Goal: Information Seeking & Learning: Learn about a topic

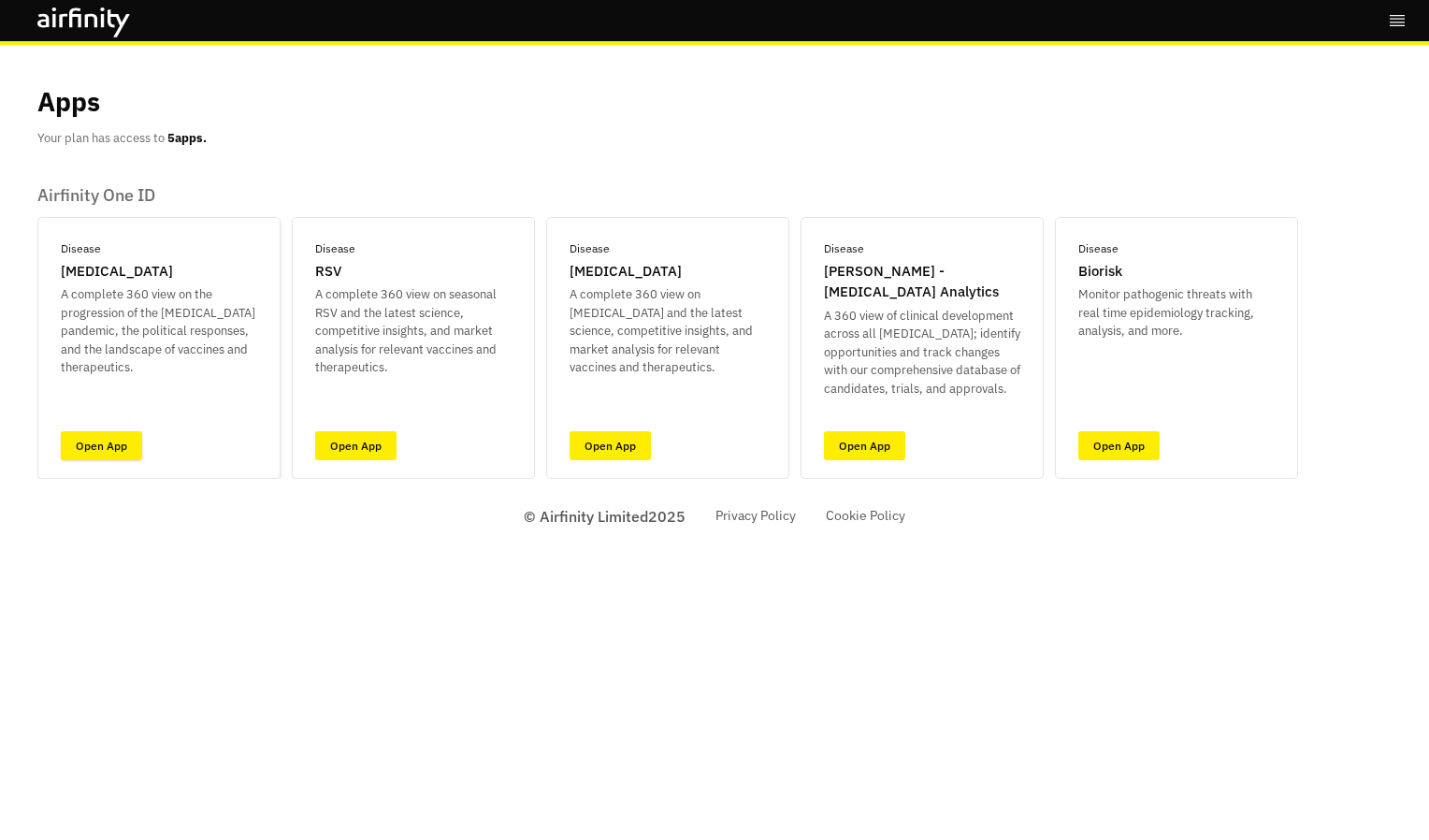
click at [102, 440] on link "Open App" at bounding box center [101, 445] width 81 height 29
click at [651, 437] on div "Disease Influenza A complete 360 view on seasonal Influenza and the latest scie…" at bounding box center [667, 348] width 243 height 262
click at [638, 438] on link "Open App" at bounding box center [609, 445] width 81 height 29
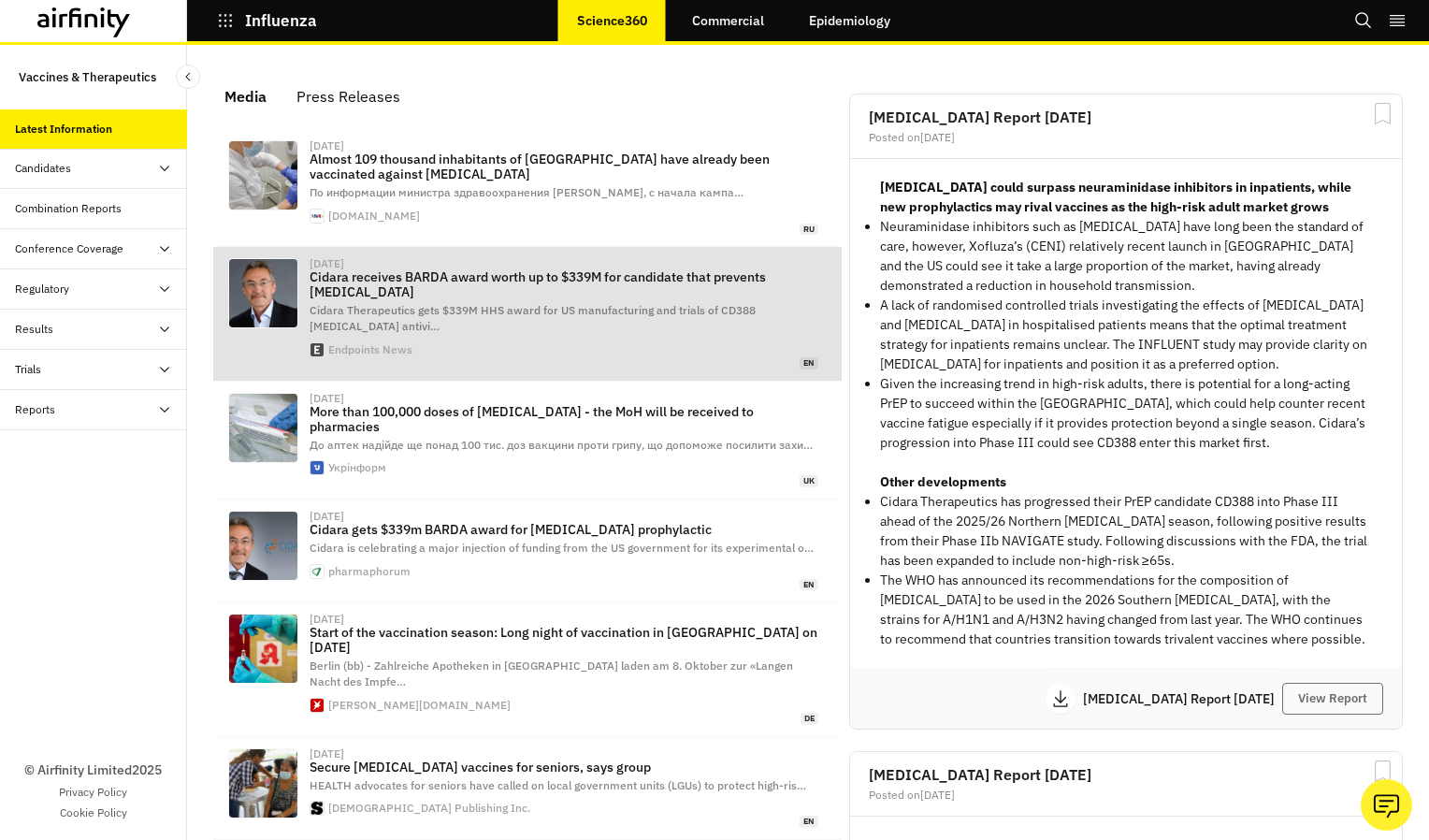
click at [605, 299] on p "Cidara receives BARDA award worth up to $339M for candidate that prevents [MEDI…" at bounding box center [564, 284] width 509 height 30
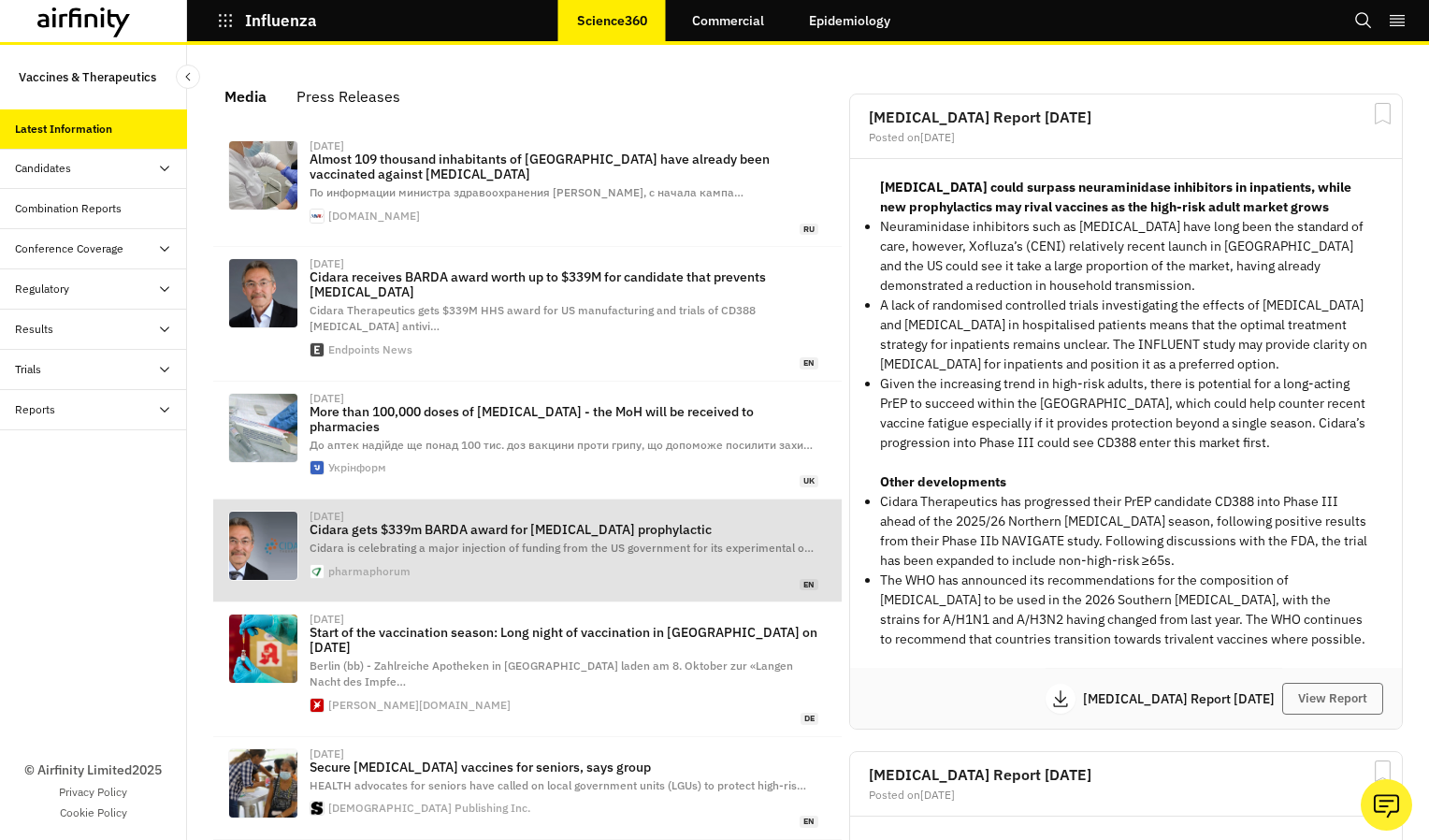
click at [477, 525] on p "Cidara gets $339m BARDA award for [MEDICAL_DATA] prophylactic" at bounding box center [564, 528] width 509 height 15
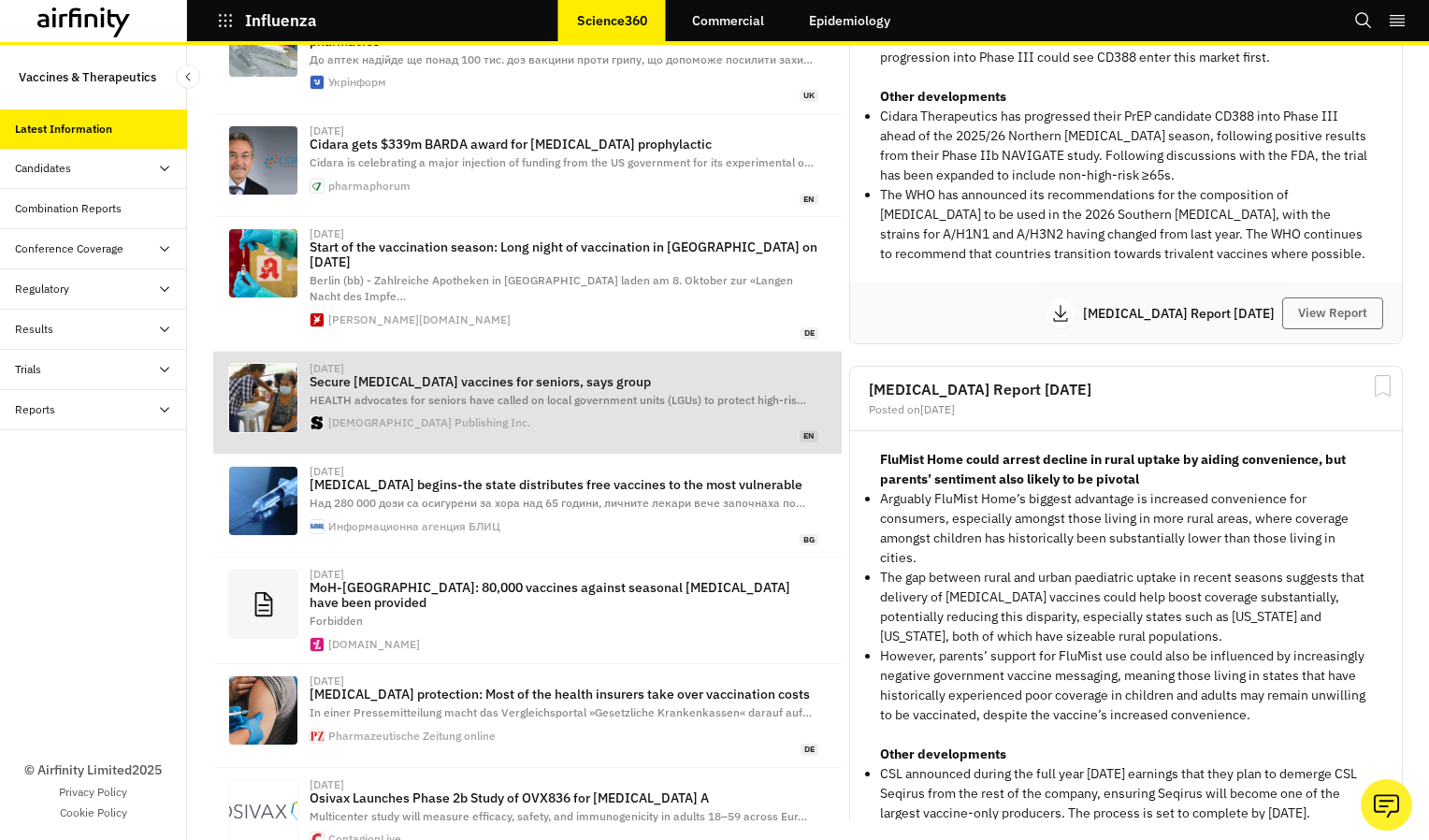
scroll to position [489, 0]
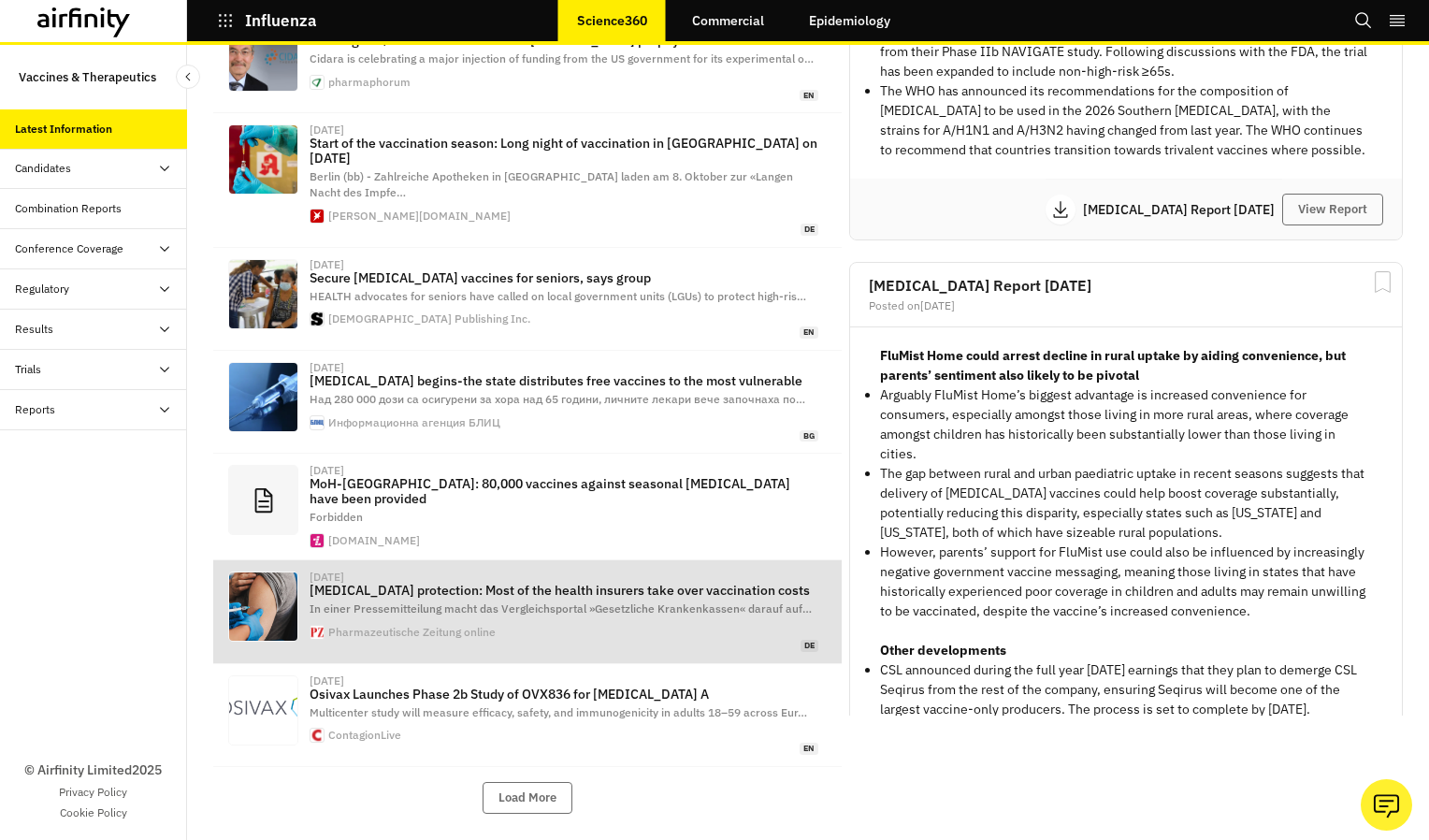
click at [580, 571] on div "[DATE]" at bounding box center [564, 576] width 509 height 11
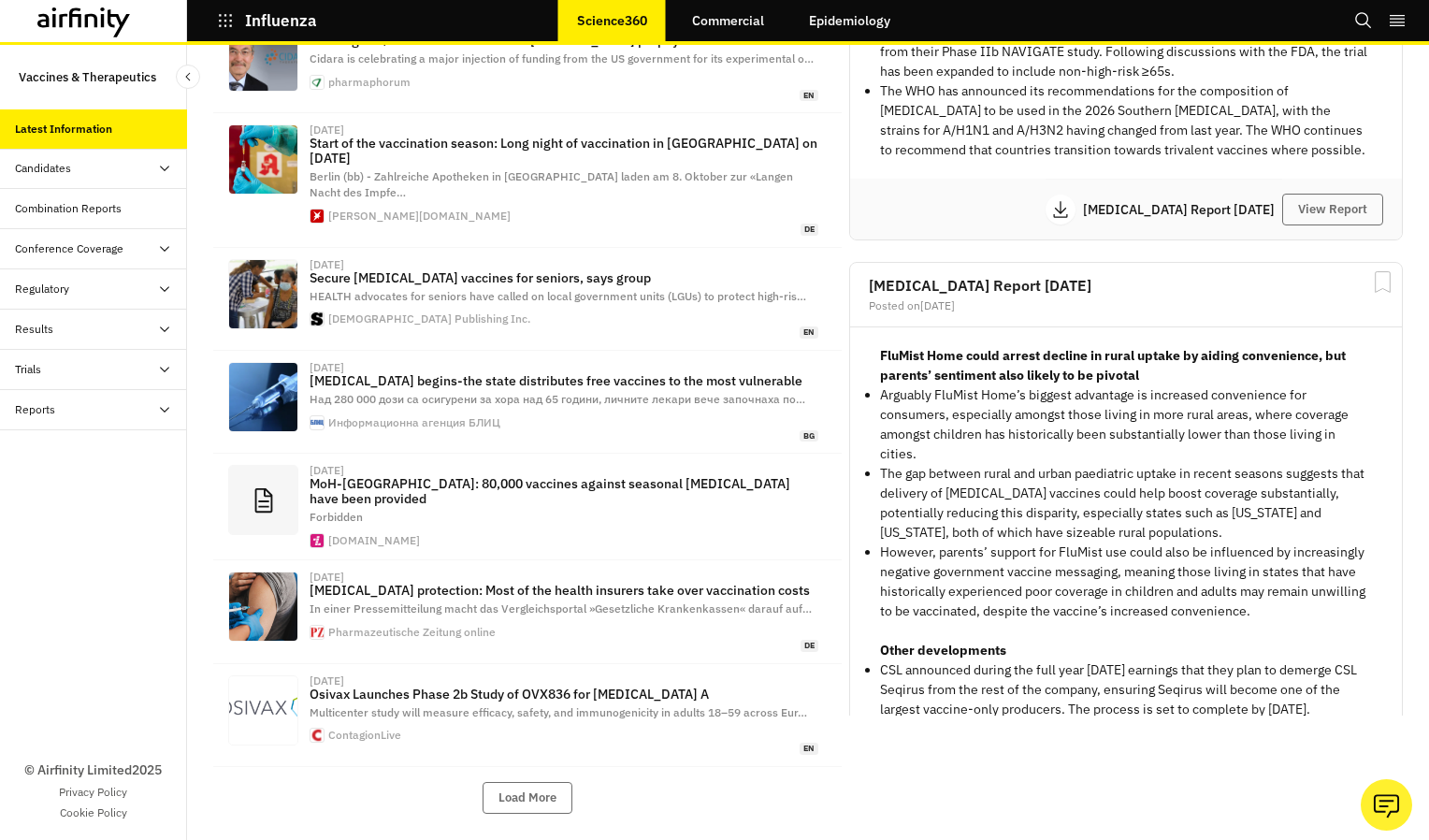
click at [194, 399] on div "Media Press Releases [DATE] Almost 109 thousand inhabitants of [GEOGRAPHIC_DATA…" at bounding box center [809, 442] width 1242 height 795
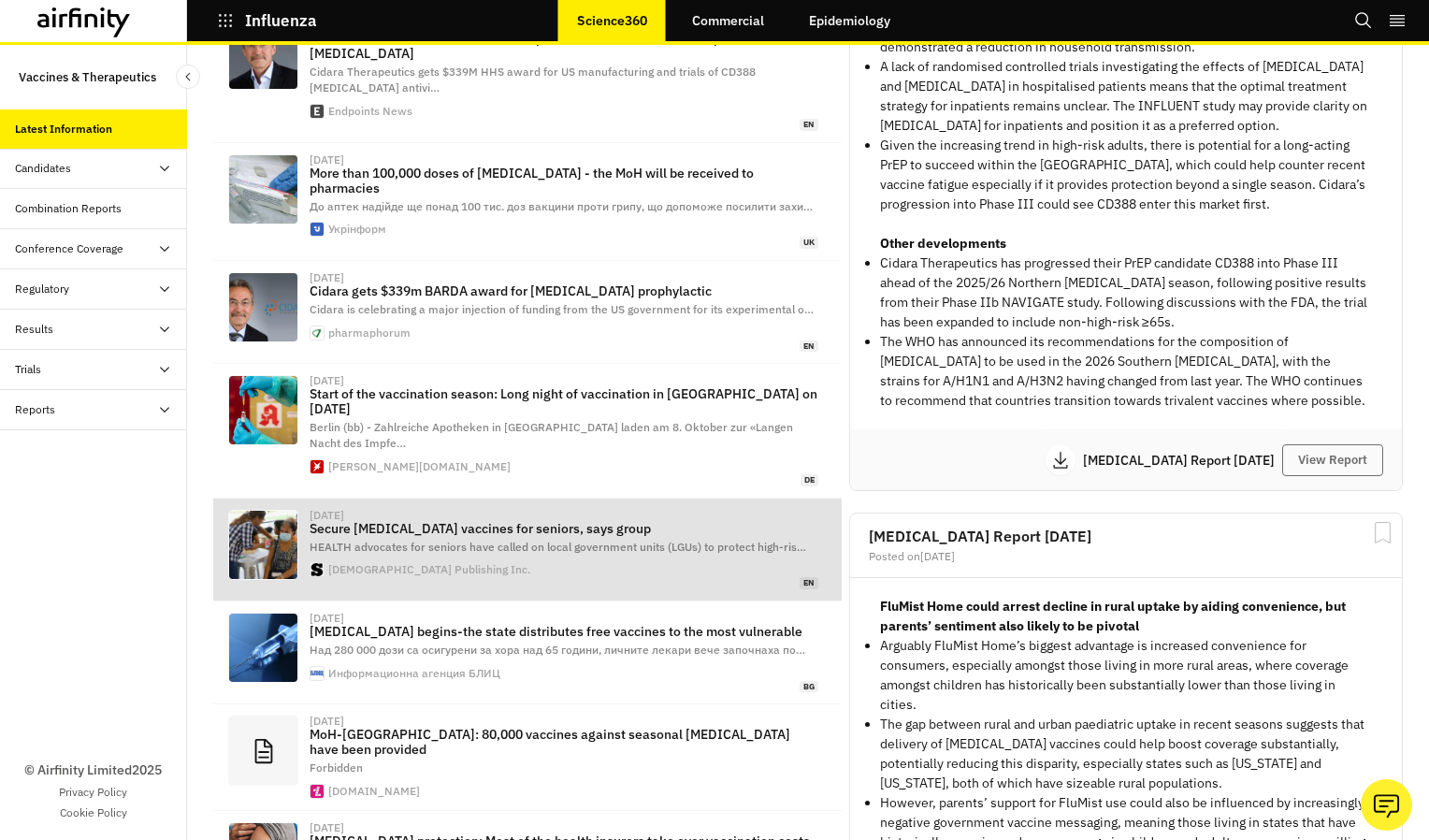
scroll to position [0, 0]
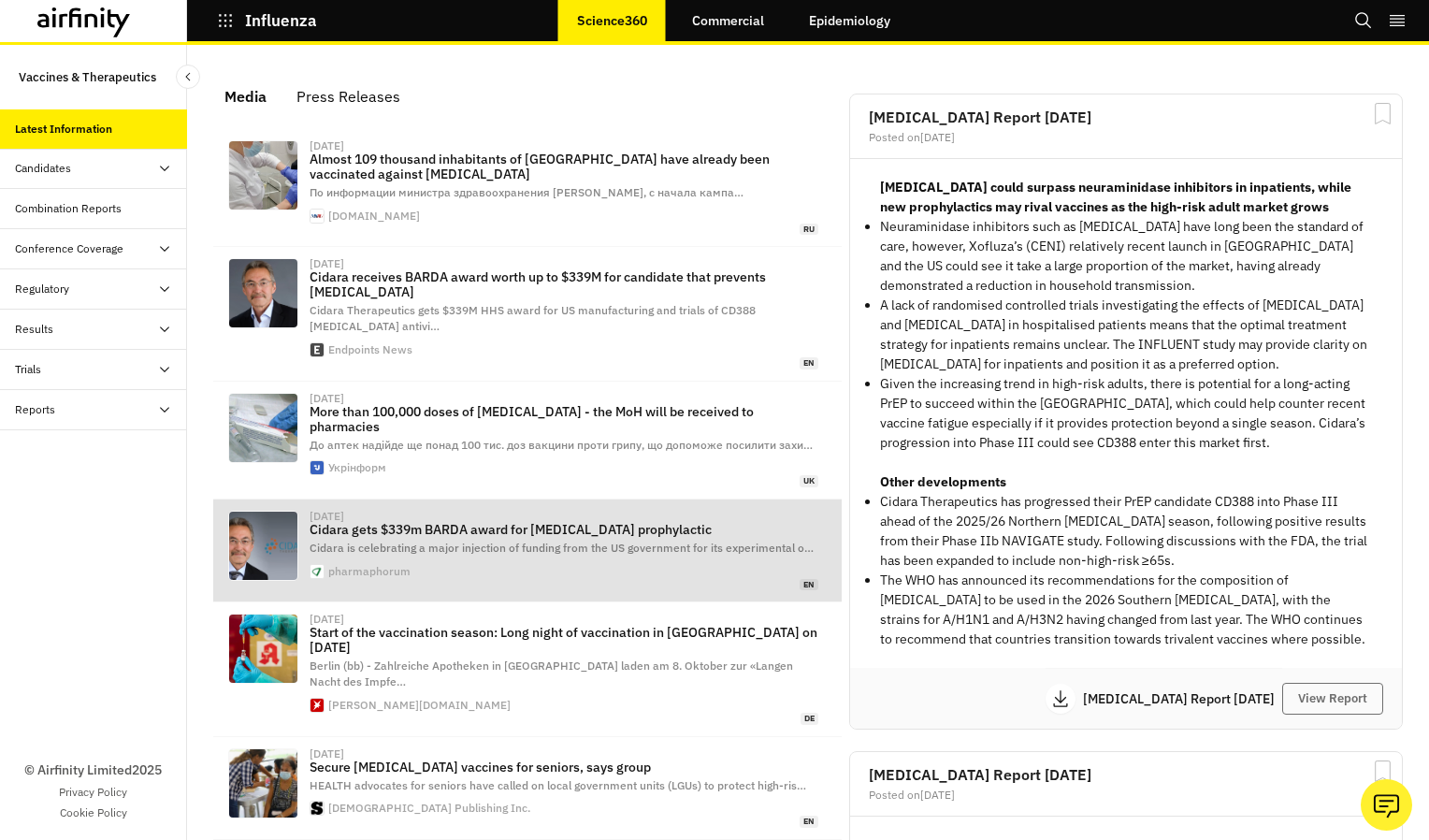
click at [481, 529] on p "Cidara gets $339m BARDA award for [MEDICAL_DATA] prophylactic" at bounding box center [564, 528] width 509 height 15
